Goal: Download file/media

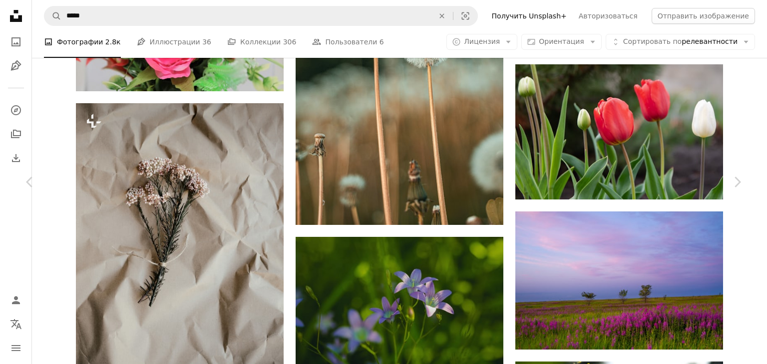
scroll to position [1228, 0]
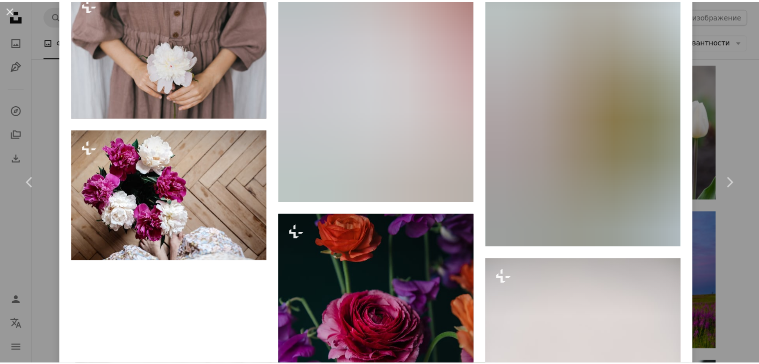
scroll to position [9165, 0]
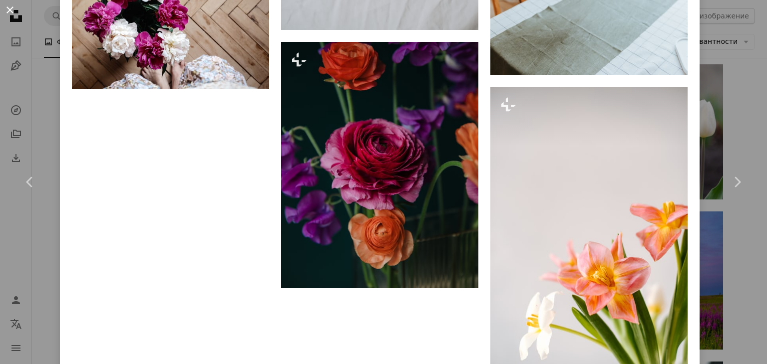
click at [10, 8] on button "An X shape" at bounding box center [10, 10] width 12 height 12
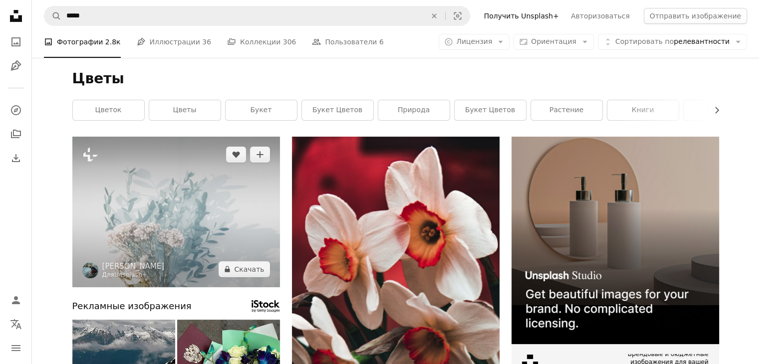
click at [211, 240] on img at bounding box center [176, 212] width 208 height 151
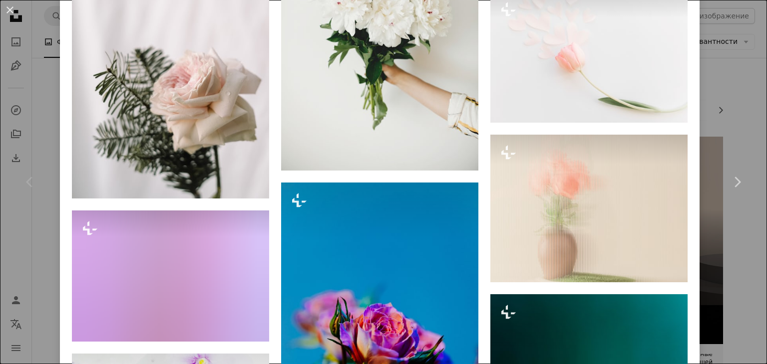
scroll to position [6547, 0]
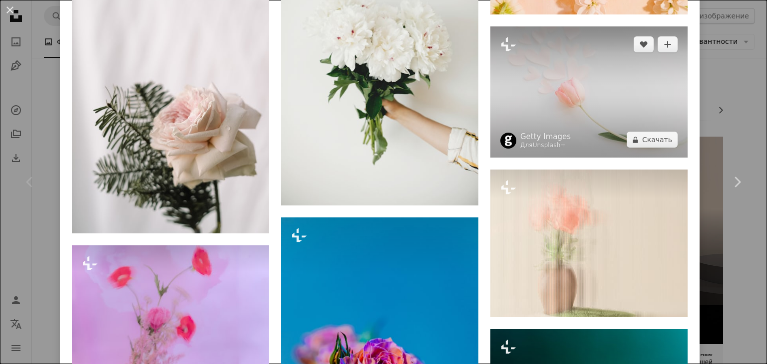
click at [572, 29] on img at bounding box center [588, 91] width 197 height 131
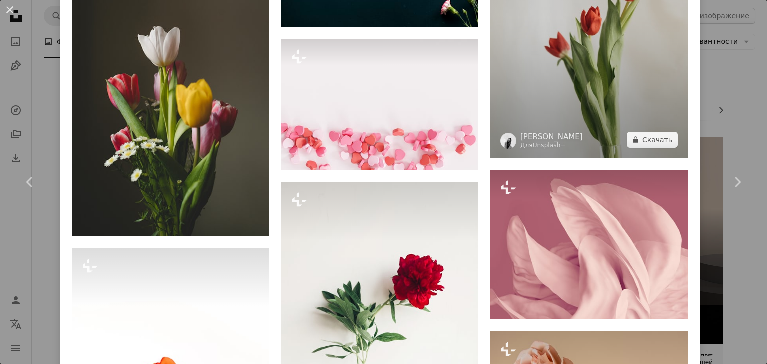
scroll to position [2984, 0]
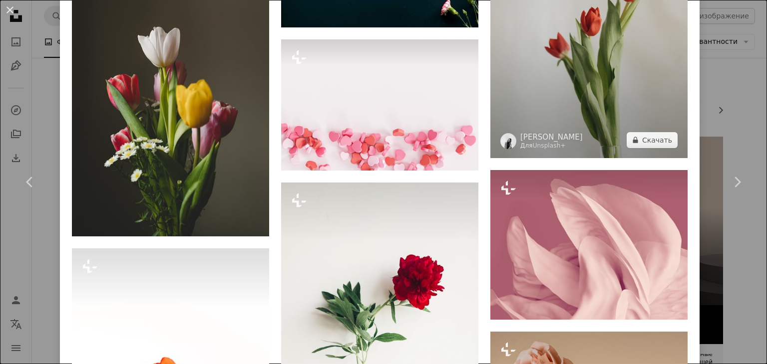
click at [594, 36] on img at bounding box center [588, 10] width 197 height 296
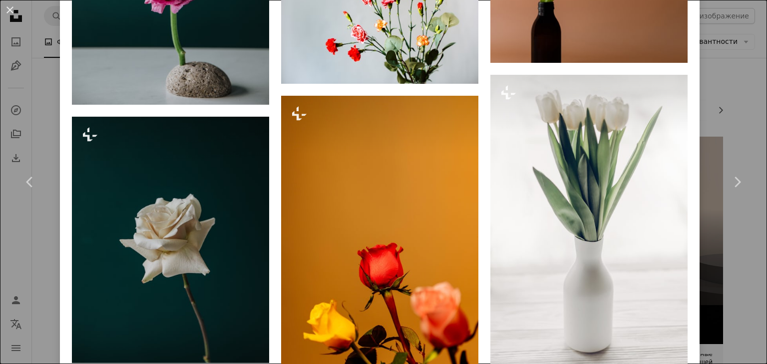
scroll to position [2451, 0]
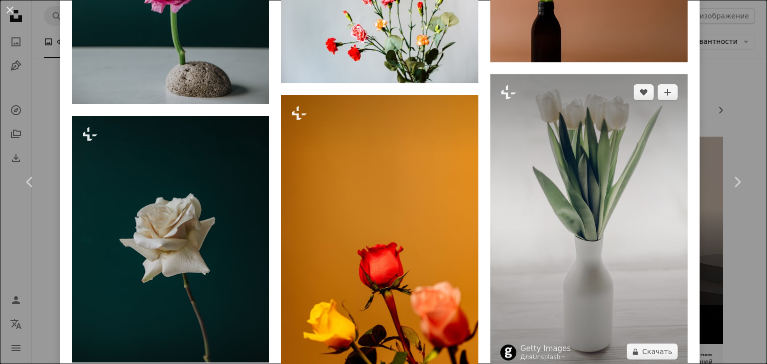
click at [610, 198] on img at bounding box center [588, 222] width 197 height 296
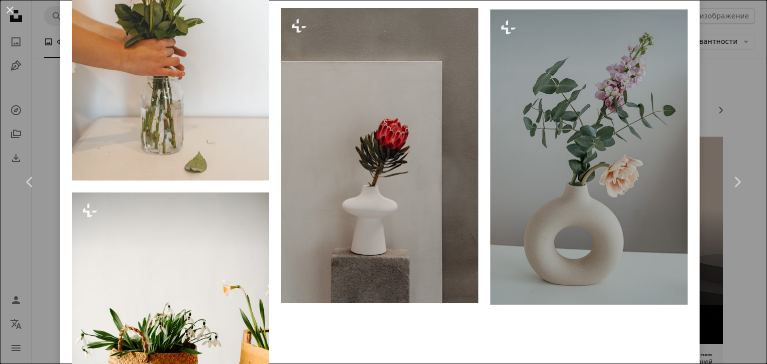
scroll to position [15073, 0]
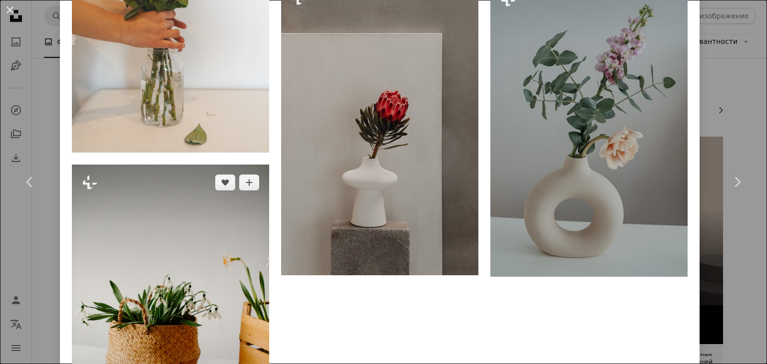
click at [208, 205] on img at bounding box center [170, 312] width 197 height 295
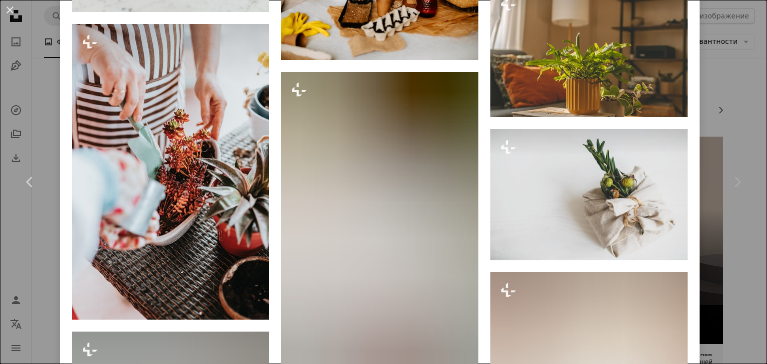
scroll to position [6828, 0]
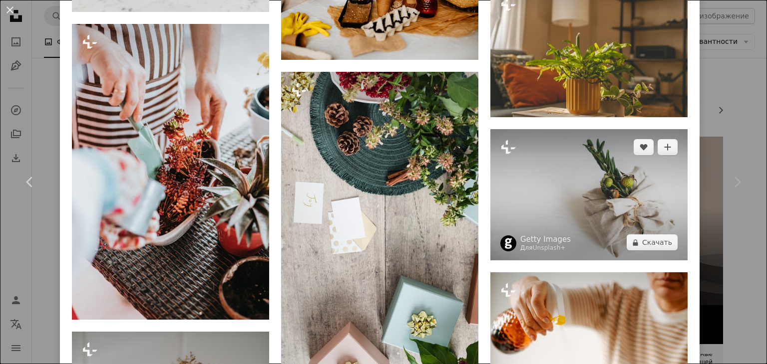
click at [585, 129] on img at bounding box center [588, 194] width 197 height 131
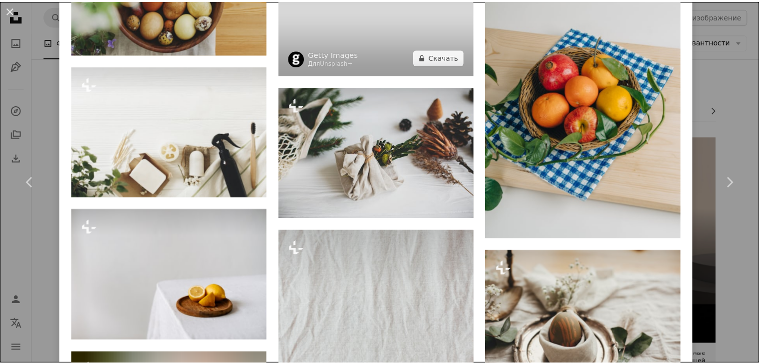
scroll to position [1687, 0]
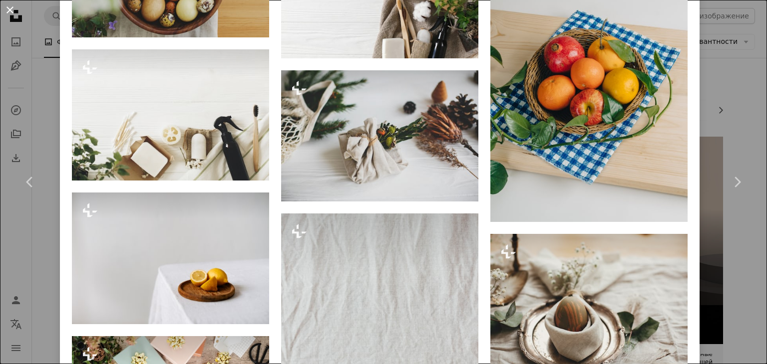
click at [12, 4] on button "An X shape" at bounding box center [10, 10] width 12 height 12
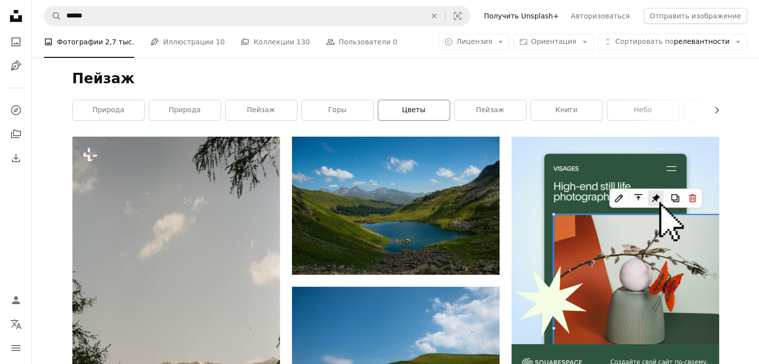
click at [431, 106] on link "цветы" at bounding box center [413, 110] width 71 height 20
